Goal: Task Accomplishment & Management: Use online tool/utility

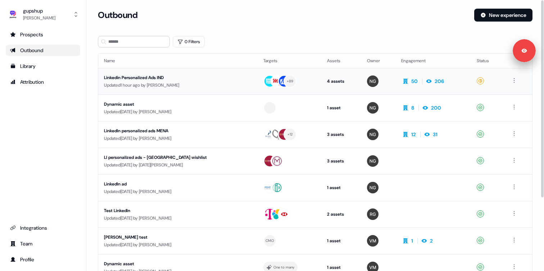
click at [160, 83] on div "Updated 1 hour ago by [PERSON_NAME]" at bounding box center [178, 85] width 148 height 7
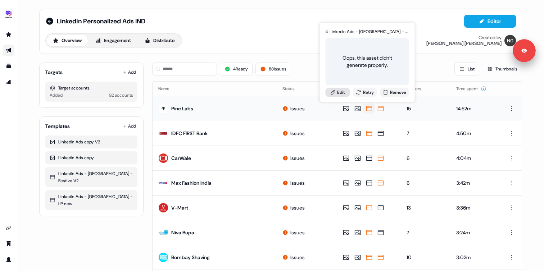
click at [336, 92] on link "Edit" at bounding box center [338, 92] width 24 height 9
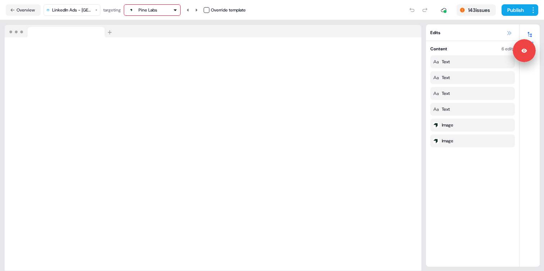
click at [510, 31] on icon at bounding box center [509, 33] width 6 height 6
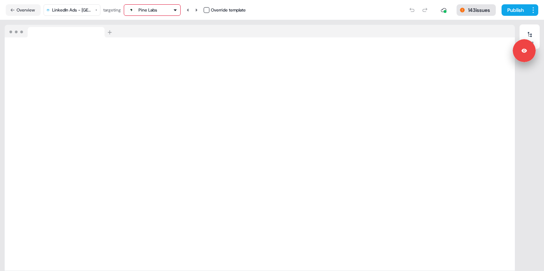
click at [477, 9] on button "143 issues" at bounding box center [475, 10] width 39 height 12
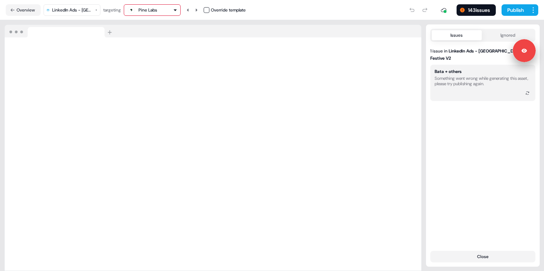
click at [454, 76] on div "Something went wrong while generating this asset, please try publishing again." at bounding box center [483, 81] width 96 height 11
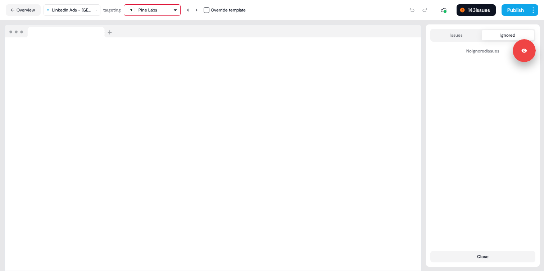
click at [495, 37] on button "Ignored" at bounding box center [508, 35] width 53 height 10
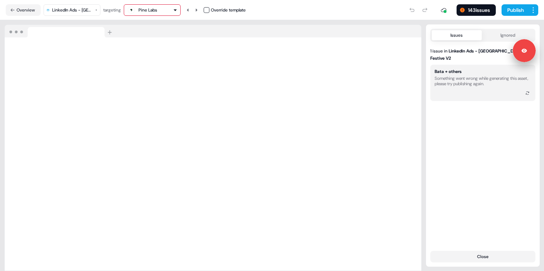
click at [458, 37] on button "Issues" at bounding box center [457, 35] width 50 height 10
click at [86, 10] on html "Signed in as [PERSON_NAME] Sign out For the best experience switch devices to a…" at bounding box center [272, 135] width 544 height 271
click at [526, 92] on icon at bounding box center [527, 93] width 3 height 3
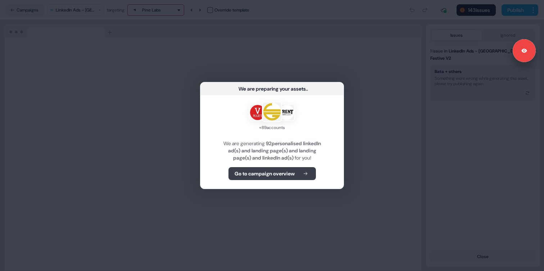
click at [258, 175] on b "Go to campaign overview" at bounding box center [265, 173] width 60 height 7
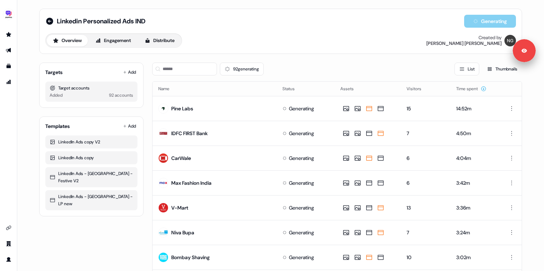
click at [283, 69] on div "92 generating List Thumbnails" at bounding box center [337, 69] width 370 height 13
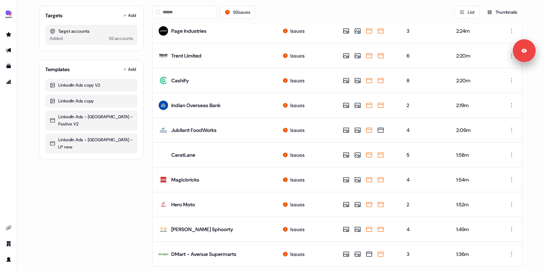
scroll to position [331, 0]
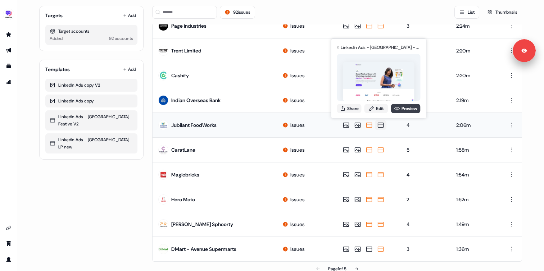
click at [395, 109] on icon at bounding box center [397, 109] width 6 height 6
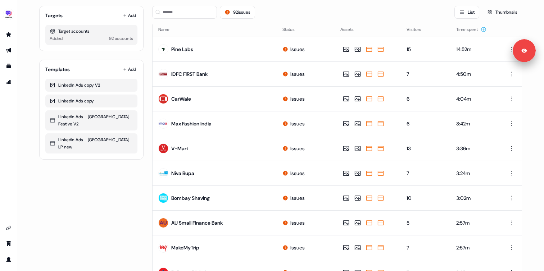
scroll to position [0, 0]
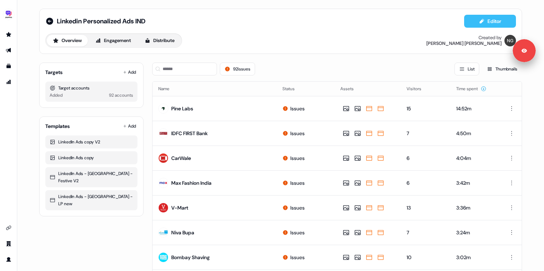
click at [496, 22] on button "Editor" at bounding box center [490, 21] width 52 height 13
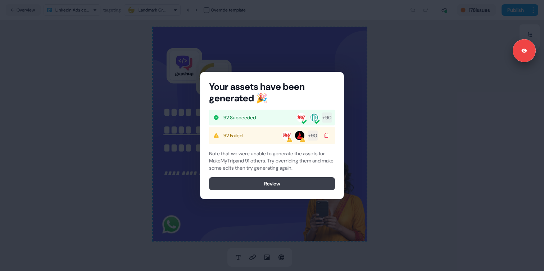
click at [269, 183] on button "Review" at bounding box center [272, 183] width 126 height 13
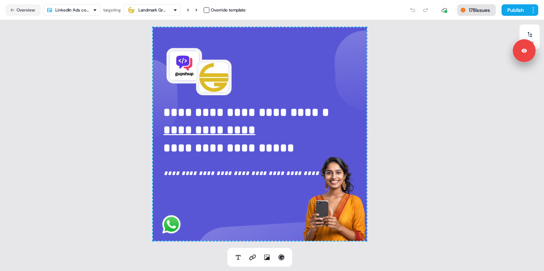
click at [460, 12] on icon at bounding box center [463, 10] width 6 height 6
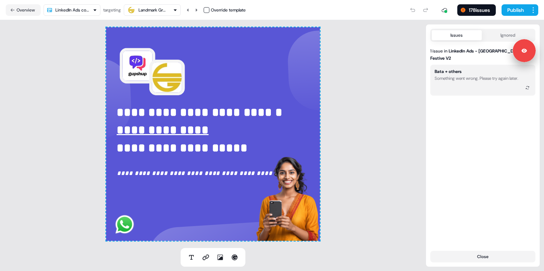
click at [459, 76] on div "Something went wrong. Please try again later." at bounding box center [476, 78] width 83 height 5
click at [90, 11] on html "**********" at bounding box center [272, 135] width 544 height 271
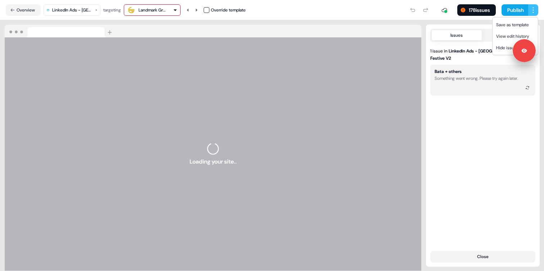
click at [535, 10] on html "Signed in as [PERSON_NAME] Sign out For the best experience switch devices to a…" at bounding box center [272, 135] width 544 height 271
click at [504, 34] on span "View edit history" at bounding box center [512, 36] width 33 height 6
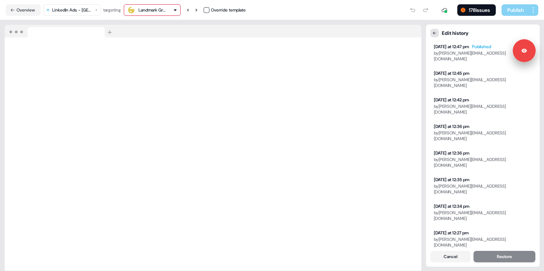
click at [432, 31] on button at bounding box center [434, 33] width 9 height 9
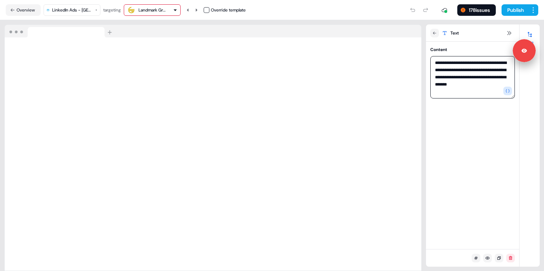
click at [474, 84] on textarea "**********" at bounding box center [472, 77] width 85 height 42
type textarea "**********"
click at [361, 21] on div "Loading your site.." at bounding box center [213, 145] width 426 height 251
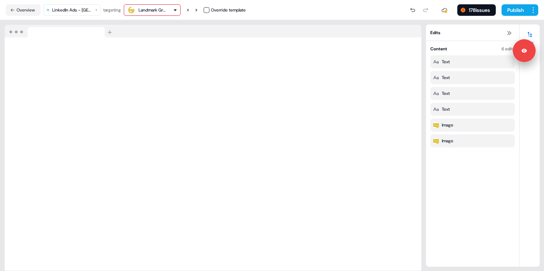
click at [395, 22] on div "Loading your site.." at bounding box center [213, 145] width 426 height 251
click at [515, 6] on button "Publish" at bounding box center [514, 10] width 27 height 12
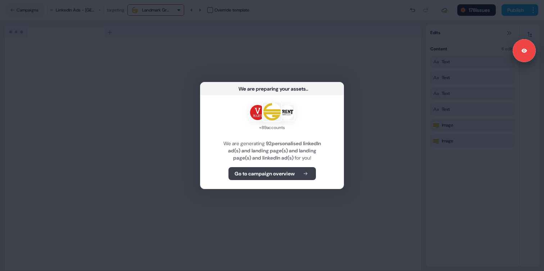
click at [260, 170] on b "Go to campaign overview" at bounding box center [265, 173] width 60 height 7
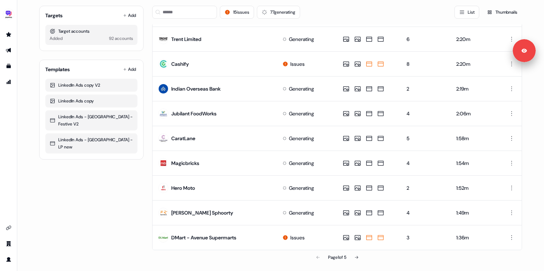
scroll to position [344, 0]
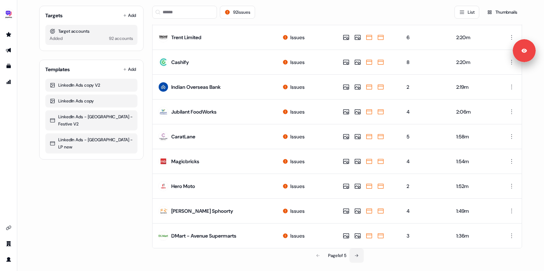
click at [355, 250] on button at bounding box center [356, 256] width 14 height 14
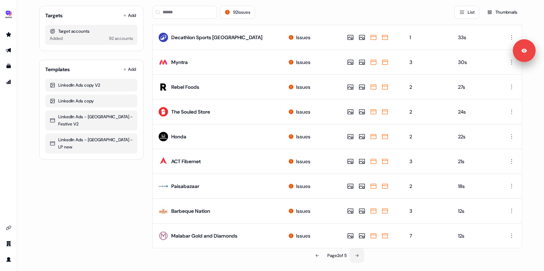
click at [355, 250] on button at bounding box center [357, 256] width 14 height 14
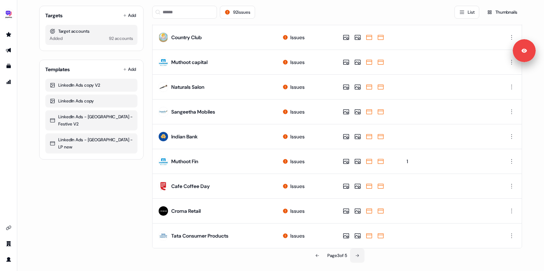
click at [355, 250] on button at bounding box center [357, 256] width 14 height 14
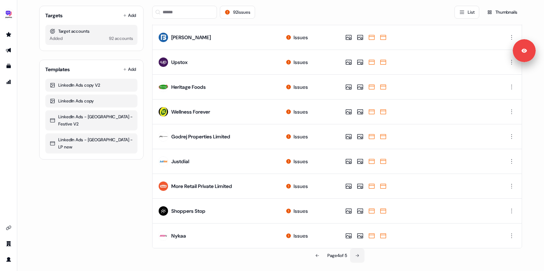
click at [355, 250] on button at bounding box center [357, 256] width 14 height 14
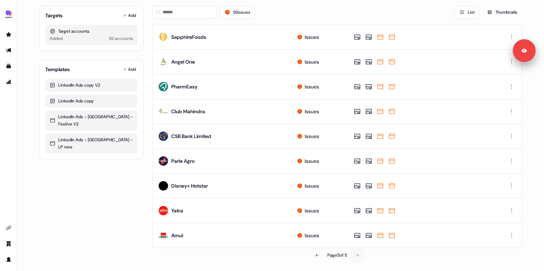
scroll to position [146, 0]
click at [311, 256] on button at bounding box center [317, 256] width 14 height 14
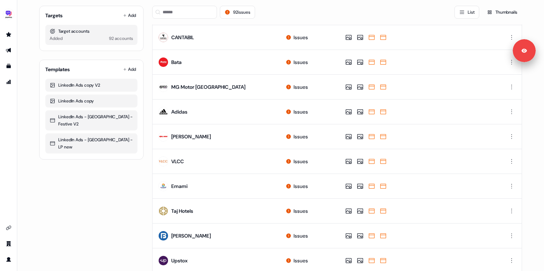
click at [311, 256] on td "Issues" at bounding box center [308, 260] width 57 height 25
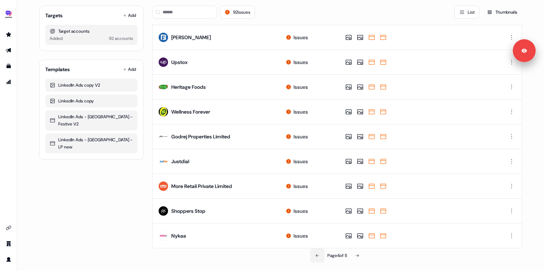
click at [317, 253] on button at bounding box center [317, 256] width 14 height 14
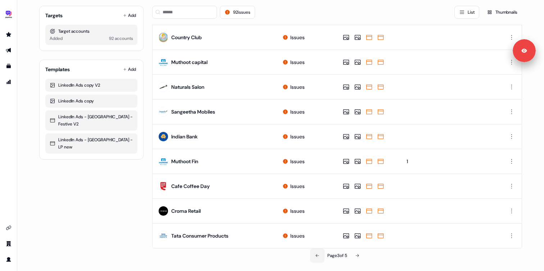
click at [316, 254] on icon at bounding box center [317, 256] width 4 height 4
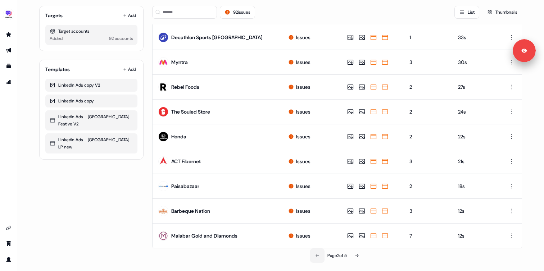
click at [317, 254] on icon at bounding box center [317, 256] width 4 height 4
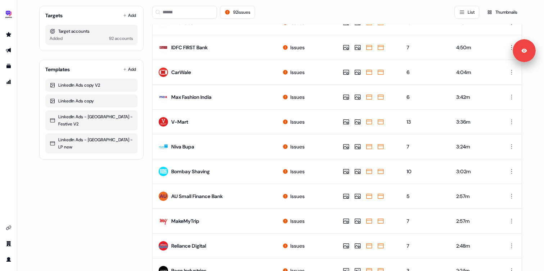
scroll to position [0, 0]
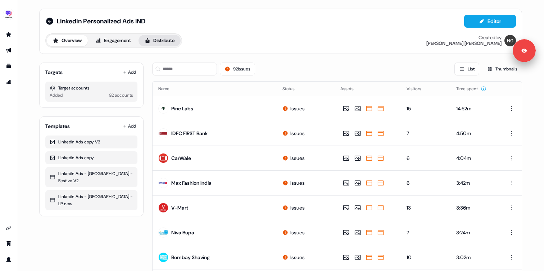
click at [157, 42] on button "Distribute" at bounding box center [159, 41] width 42 height 12
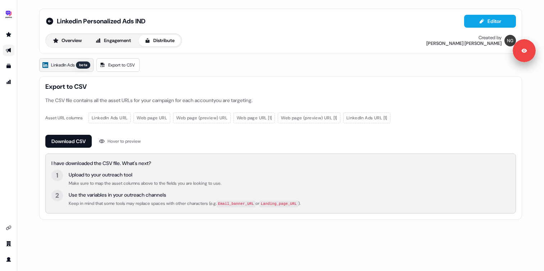
click at [70, 65] on span "LinkedIn Ads" at bounding box center [62, 65] width 23 height 7
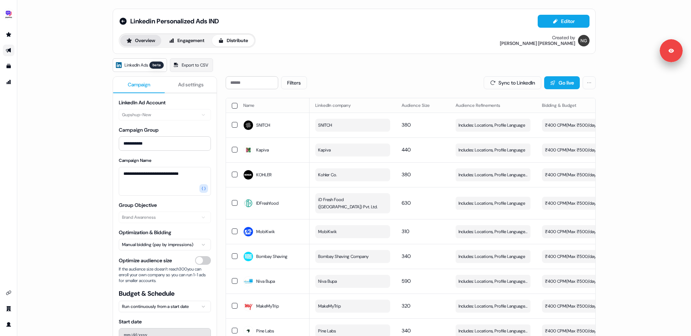
click at [146, 42] on button "Overview" at bounding box center [140, 41] width 41 height 12
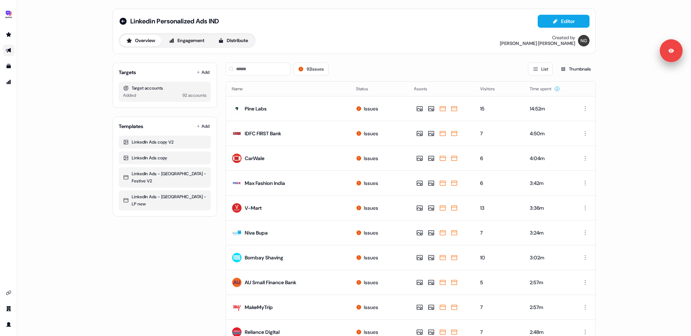
click at [219, 111] on div "Targets Add Target accounts Added 92 accounts Templates Add LinkedIn Ads copy V…" at bounding box center [354, 332] width 483 height 550
click at [402, 65] on div "92 issues List Thumbnails" at bounding box center [411, 69] width 370 height 13
click at [88, 76] on div "Linkedin Personalized Ads IND Editor Overview Engagement Distribute Created by …" at bounding box center [353, 168] width 673 height 336
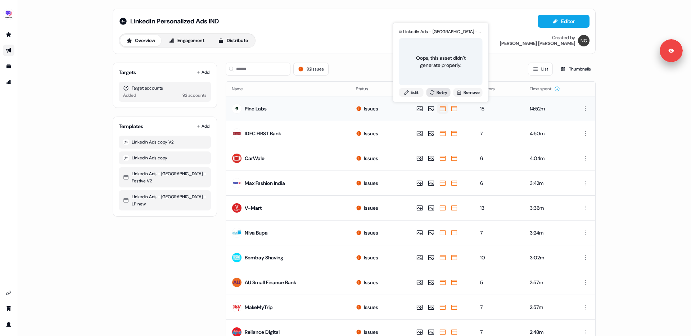
click at [439, 92] on button "Retry" at bounding box center [438, 92] width 24 height 9
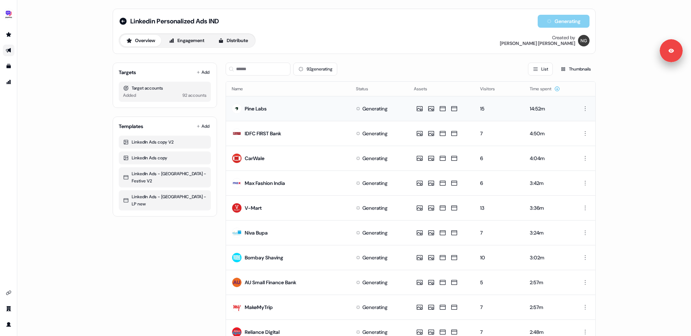
click at [364, 66] on div "92 generating List Thumbnails" at bounding box center [411, 69] width 370 height 13
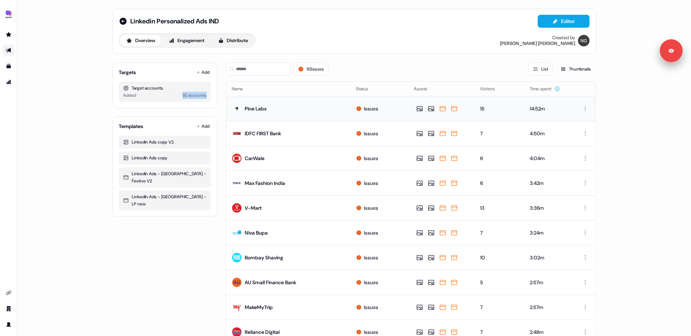
drag, startPoint x: 180, startPoint y: 96, endPoint x: 208, endPoint y: 96, distance: 28.4
click at [209, 96] on div "Target accounts Added 92 accounts" at bounding box center [165, 92] width 92 height 20
click at [217, 97] on div "Targets Add Target accounts Added 92 accounts Templates Add LinkedIn Ads copy V…" at bounding box center [354, 332] width 483 height 550
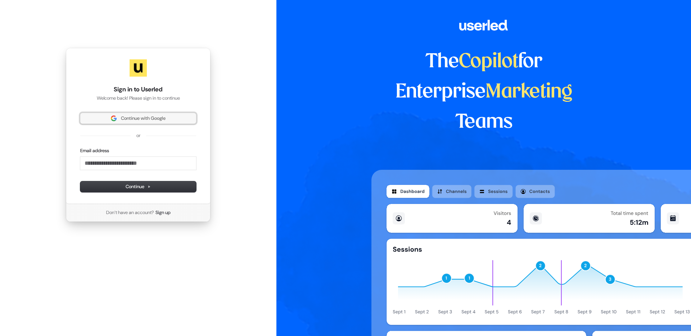
click at [156, 118] on span "Continue with Google" at bounding box center [143, 118] width 45 height 6
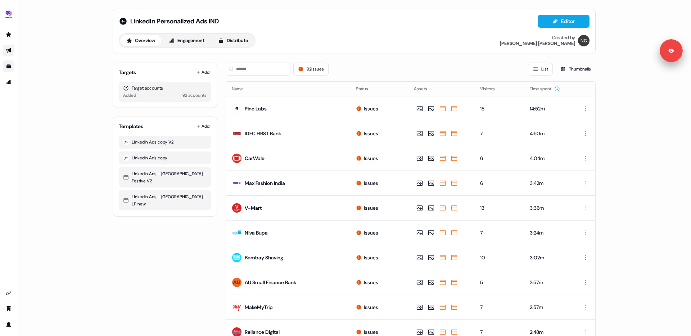
click at [13, 65] on link "Go to templates" at bounding box center [9, 66] width 12 height 12
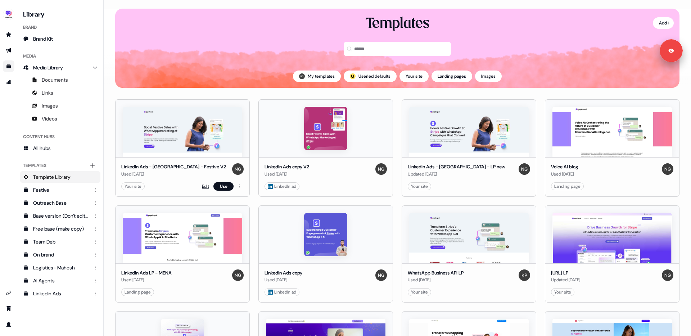
click at [204, 183] on link "Edit" at bounding box center [205, 186] width 7 height 7
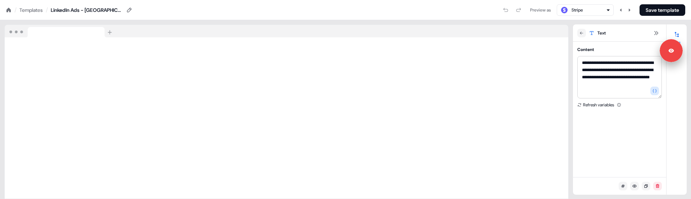
click at [313, 20] on div "Loading your site.." at bounding box center [286, 109] width 573 height 179
